Goal: Complete application form

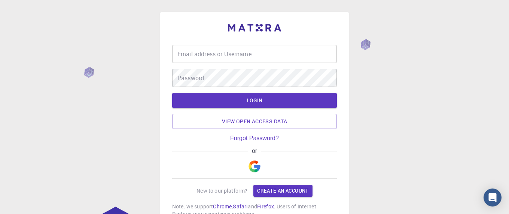
scroll to position [52, 0]
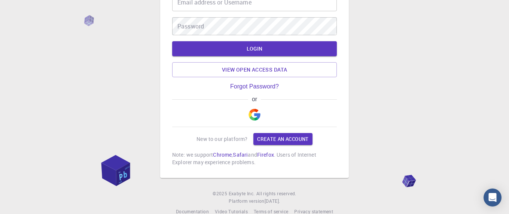
click at [257, 118] on img "button" at bounding box center [255, 115] width 12 height 12
click at [19, 90] on div "Email address or Username Email address or Username Password Password LOGIN Vie…" at bounding box center [254, 87] width 509 height 279
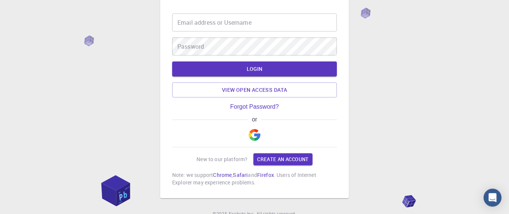
scroll to position [0, 0]
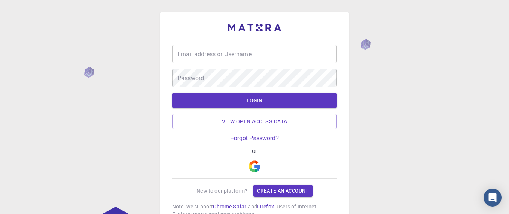
click at [259, 171] on img "button" at bounding box center [255, 166] width 12 height 12
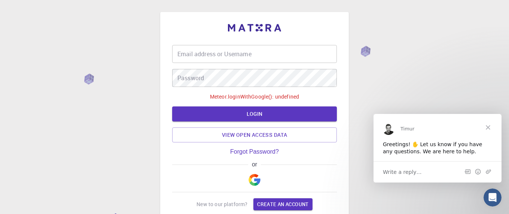
click at [248, 179] on button "button" at bounding box center [255, 180] width 18 height 24
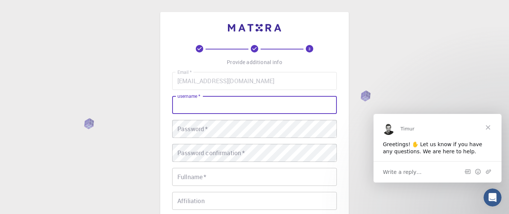
click at [251, 100] on input "username   *" at bounding box center [254, 105] width 165 height 18
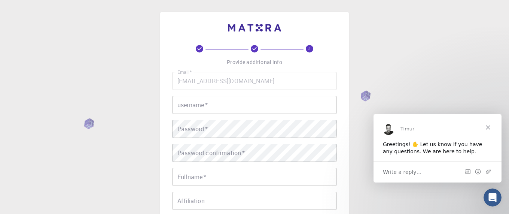
drag, startPoint x: 150, startPoint y: 139, endPoint x: 156, endPoint y: 120, distance: 19.5
click at [151, 138] on div "3 Provide additional info Email   * [EMAIL_ADDRESS][DOMAIN_NAME] Email   * user…" at bounding box center [254, 190] width 509 height 381
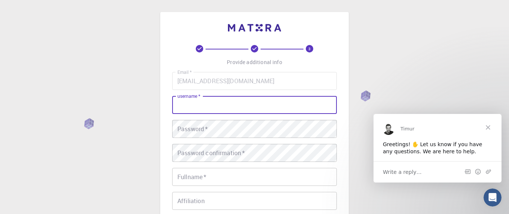
click at [191, 103] on input "username   *" at bounding box center [254, 105] width 165 height 18
click at [175, 142] on div "Email   * [EMAIL_ADDRESS][DOMAIN_NAME] Email   * username   * username   * Pass…" at bounding box center [254, 175] width 165 height 206
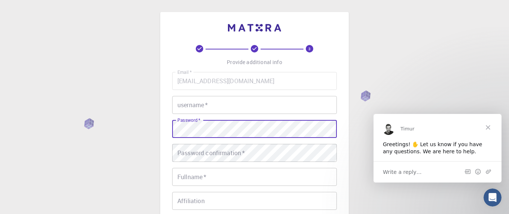
click at [150, 148] on div "3 Provide additional info Email   * [EMAIL_ADDRESS][DOMAIN_NAME] Email   * user…" at bounding box center [254, 190] width 509 height 381
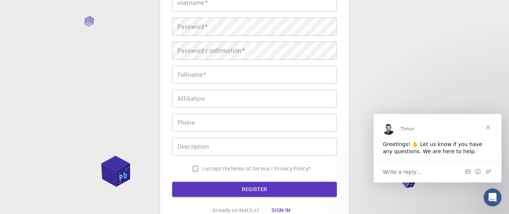
scroll to position [103, 0]
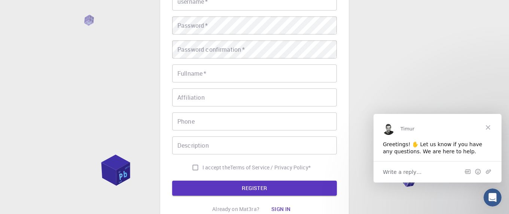
click at [194, 130] on input "Phone" at bounding box center [254, 121] width 165 height 18
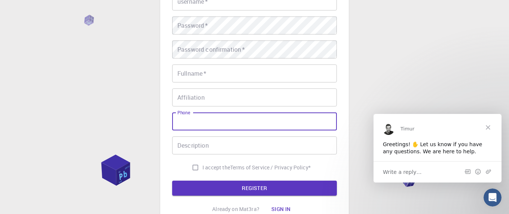
click at [194, 130] on input "Phone" at bounding box center [254, 121] width 165 height 18
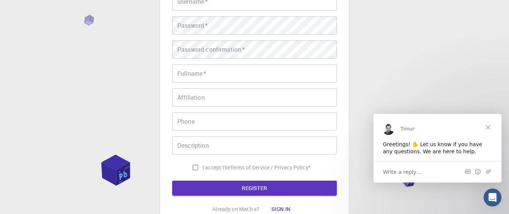
click at [173, 162] on div "I accept the Terms of Service / Privacy Policy *" at bounding box center [254, 167] width 165 height 14
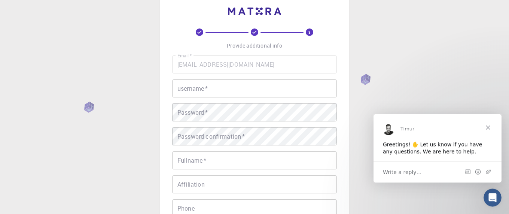
scroll to position [0, 0]
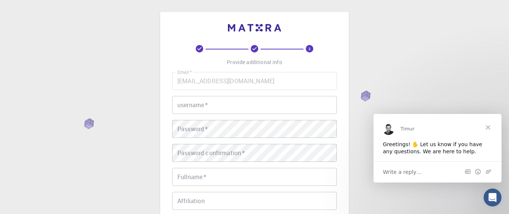
click at [372, 46] on div "3 Provide additional info Email   * [EMAIL_ADDRESS][DOMAIN_NAME] Email   * user…" at bounding box center [254, 190] width 509 height 381
click at [239, 60] on div "3 Provide additional info Email   * [EMAIL_ADDRESS][DOMAIN_NAME] Email   * user…" at bounding box center [254, 182] width 165 height 275
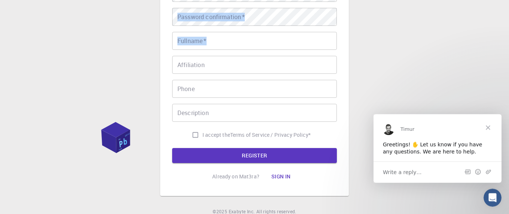
scroll to position [155, 0]
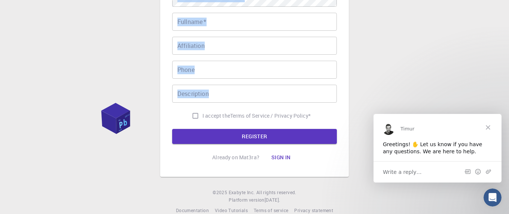
drag, startPoint x: 226, startPoint y: 58, endPoint x: 256, endPoint y: 99, distance: 50.6
click at [256, 99] on div "3 Provide additional info Email   * [EMAIL_ADDRESS][DOMAIN_NAME] Email   * user…" at bounding box center [254, 27] width 165 height 275
copy div "Email   * username   * username   * Password   * Password   * Password confirma…"
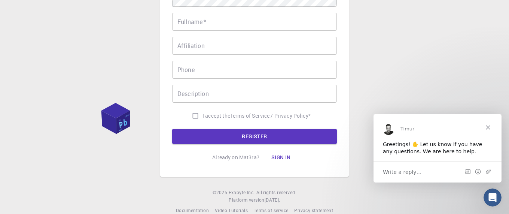
click at [97, 110] on div "3 Provide additional info Email   * [EMAIL_ADDRESS][DOMAIN_NAME] Email   * user…" at bounding box center [254, 35] width 509 height 381
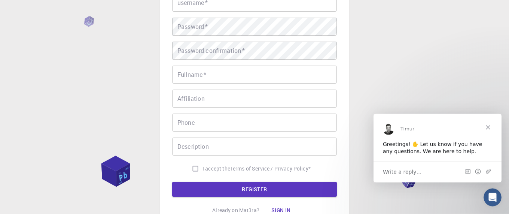
scroll to position [0, 0]
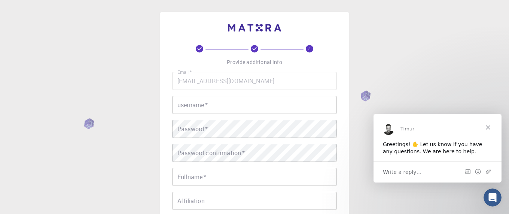
click at [175, 104] on input "username   *" at bounding box center [254, 105] width 165 height 18
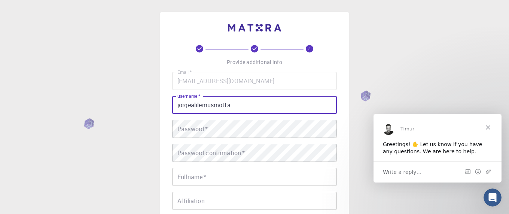
type input "jorgealilemusmotta"
drag, startPoint x: 234, startPoint y: 104, endPoint x: 152, endPoint y: 98, distance: 82.2
click at [172, 98] on input "jorgealilemusmotta" at bounding box center [254, 105] width 165 height 18
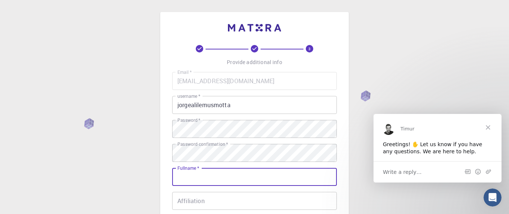
click at [181, 175] on input "Fullname   *" at bounding box center [254, 177] width 165 height 18
paste input "jorgealilemusmotta"
click at [192, 174] on input "jorgealilemusmotta" at bounding box center [254, 177] width 165 height 18
click at [200, 177] on input "[PERSON_NAME]" at bounding box center [254, 177] width 165 height 18
click at [218, 178] on input "[PERSON_NAME]" at bounding box center [254, 177] width 165 height 18
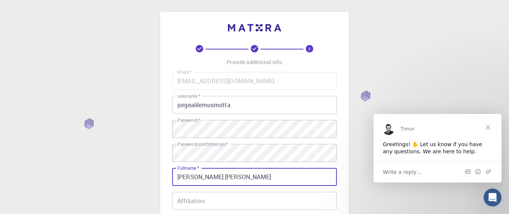
type input "[PERSON_NAME] [PERSON_NAME]"
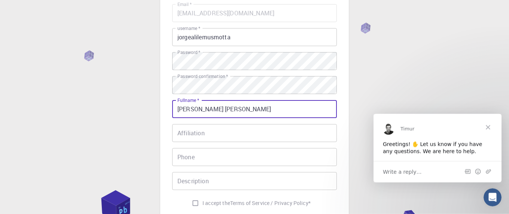
scroll to position [103, 0]
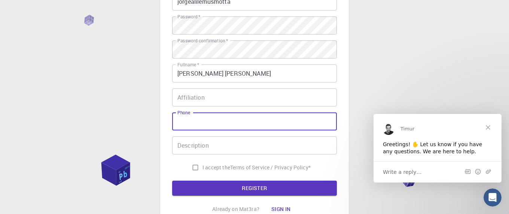
click at [232, 130] on input "Phone" at bounding box center [254, 121] width 165 height 18
type input "3208163243"
click at [172, 180] on button "REGISTER" at bounding box center [254, 187] width 165 height 15
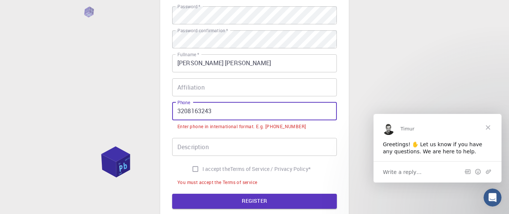
scroll to position [207, 0]
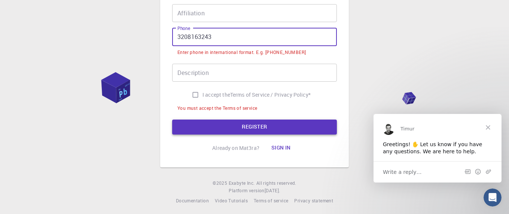
click at [236, 128] on button "REGISTER" at bounding box center [254, 126] width 165 height 15
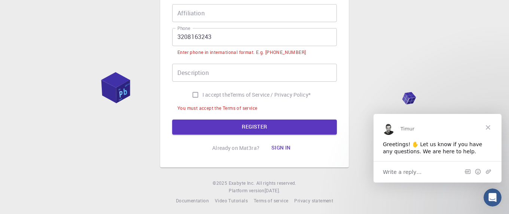
click at [194, 96] on input "I accept the Terms of Service / Privacy Policy *" at bounding box center [195, 95] width 14 height 14
checkbox input "true"
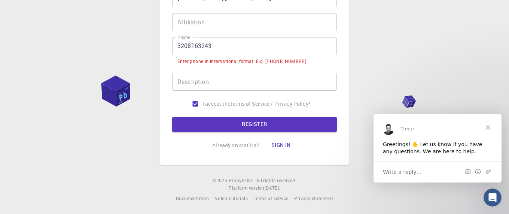
click at [201, 129] on div "3 Provide additional info Email   * [EMAIL_ADDRESS][DOMAIN_NAME] Email   * user…" at bounding box center [254, 0] width 165 height 306
click at [200, 119] on button "REGISTER" at bounding box center [254, 124] width 165 height 15
click at [221, 127] on button "REGISTER" at bounding box center [254, 124] width 165 height 15
click at [179, 45] on input "3208163243" at bounding box center [254, 46] width 165 height 18
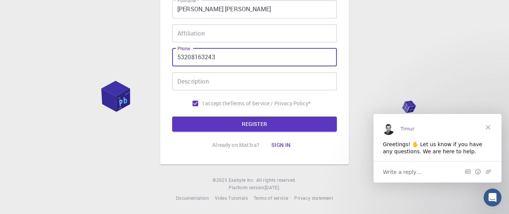
scroll to position [191, 0]
click at [196, 112] on form "Email   * [EMAIL_ADDRESS][DOMAIN_NAME] Email   * username   * jorgealilemusmott…" at bounding box center [254, 8] width 165 height 246
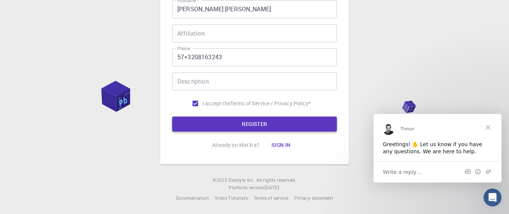
click at [198, 116] on button "REGISTER" at bounding box center [254, 123] width 165 height 15
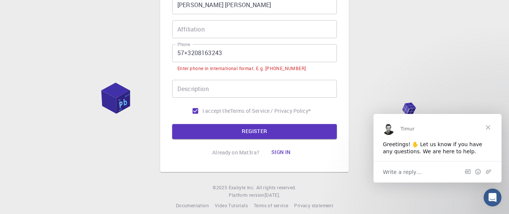
click at [189, 53] on input "57+3208163243" at bounding box center [254, 53] width 165 height 18
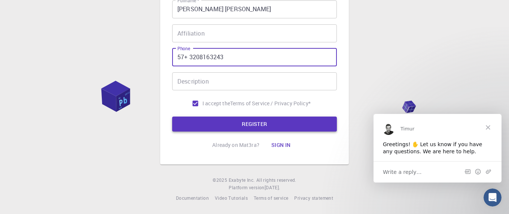
type input "57+ 3208163243"
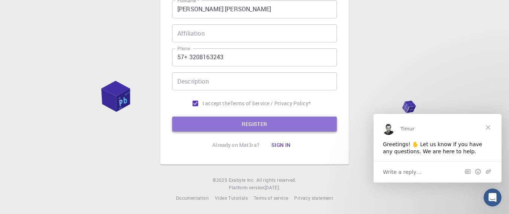
click at [203, 118] on button "REGISTER" at bounding box center [254, 123] width 165 height 15
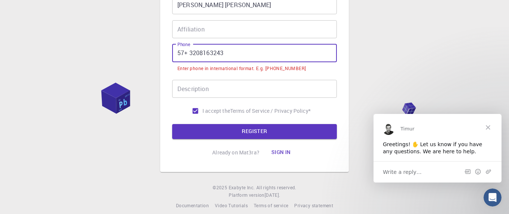
click at [191, 54] on input "57+ 3208163243" at bounding box center [254, 53] width 165 height 18
click at [191, 53] on input "57+ 3208163243" at bounding box center [254, 53] width 165 height 18
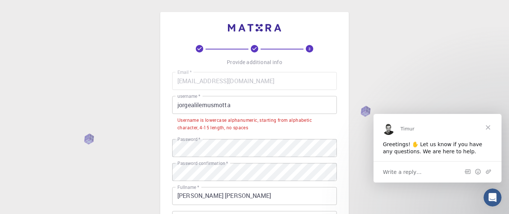
scroll to position [52, 0]
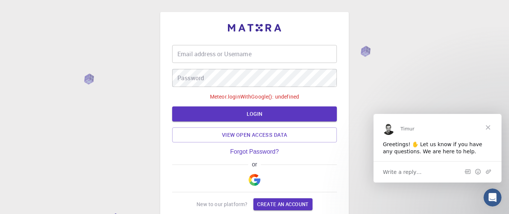
click at [377, 206] on div "Email address or Username Email address or Username Password Password Meteor.lo…" at bounding box center [254, 146] width 509 height 292
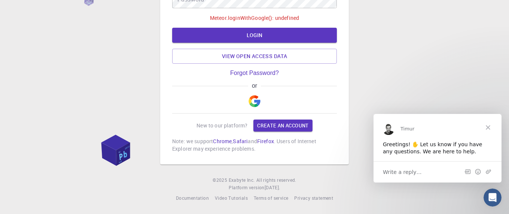
scroll to position [87, 0]
click at [266, 124] on link "Create an account" at bounding box center [283, 125] width 59 height 12
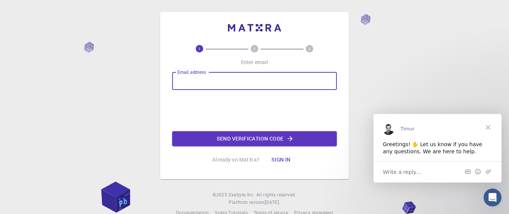
click at [230, 76] on input "Email address" at bounding box center [254, 81] width 165 height 18
type input "[EMAIL_ADDRESS][DOMAIN_NAME]"
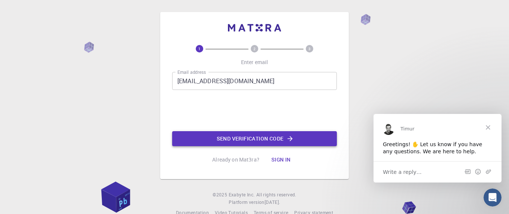
click at [214, 144] on button "Send verification code" at bounding box center [254, 138] width 165 height 15
